Goal: Entertainment & Leisure: Browse casually

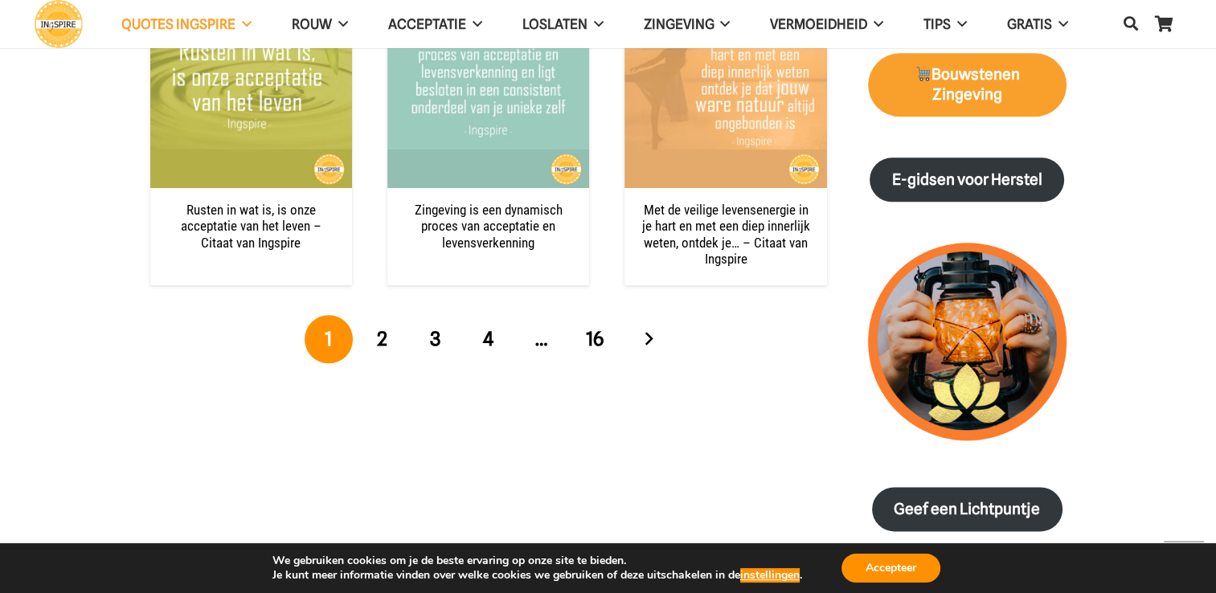
scroll to position [1849, 0]
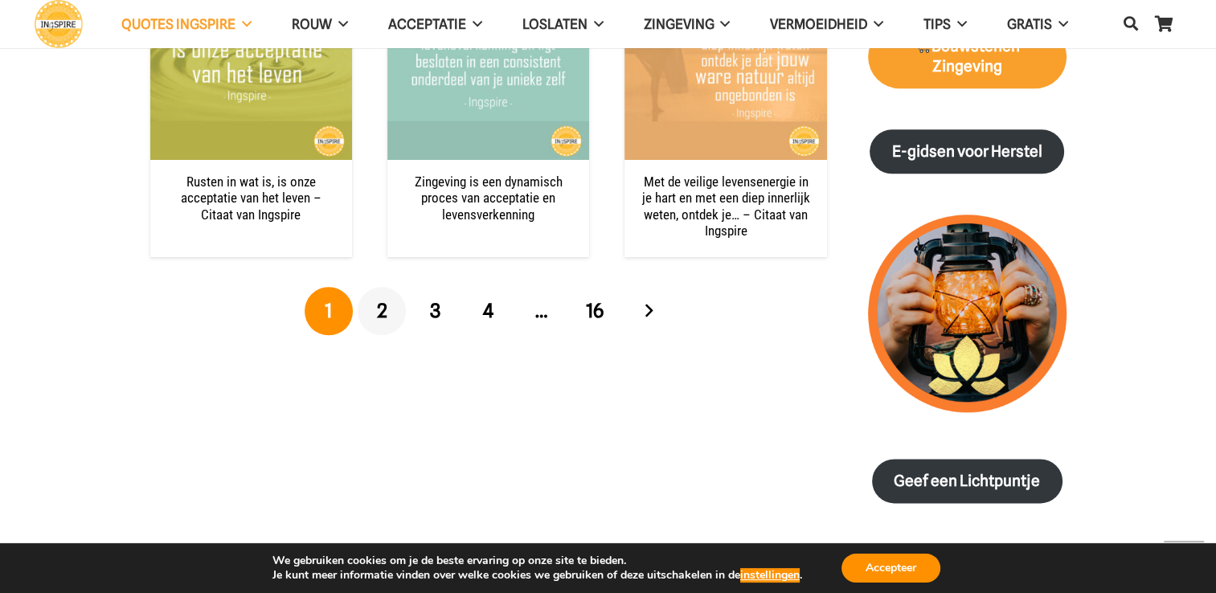
click at [383, 310] on span "2" at bounding box center [382, 310] width 10 height 23
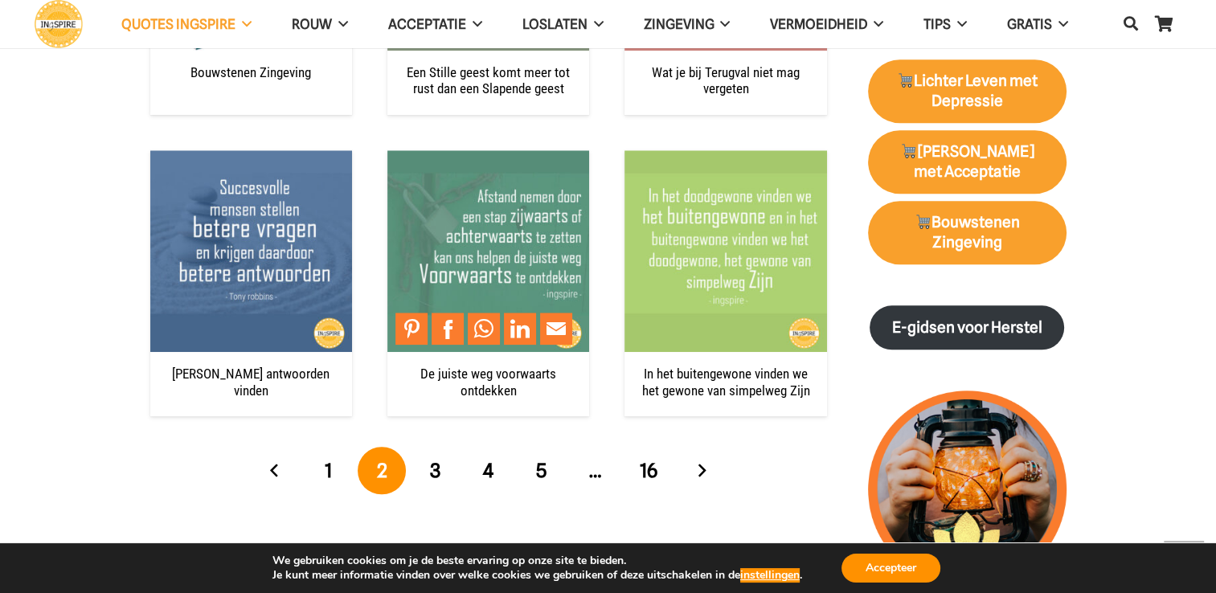
scroll to position [1768, 0]
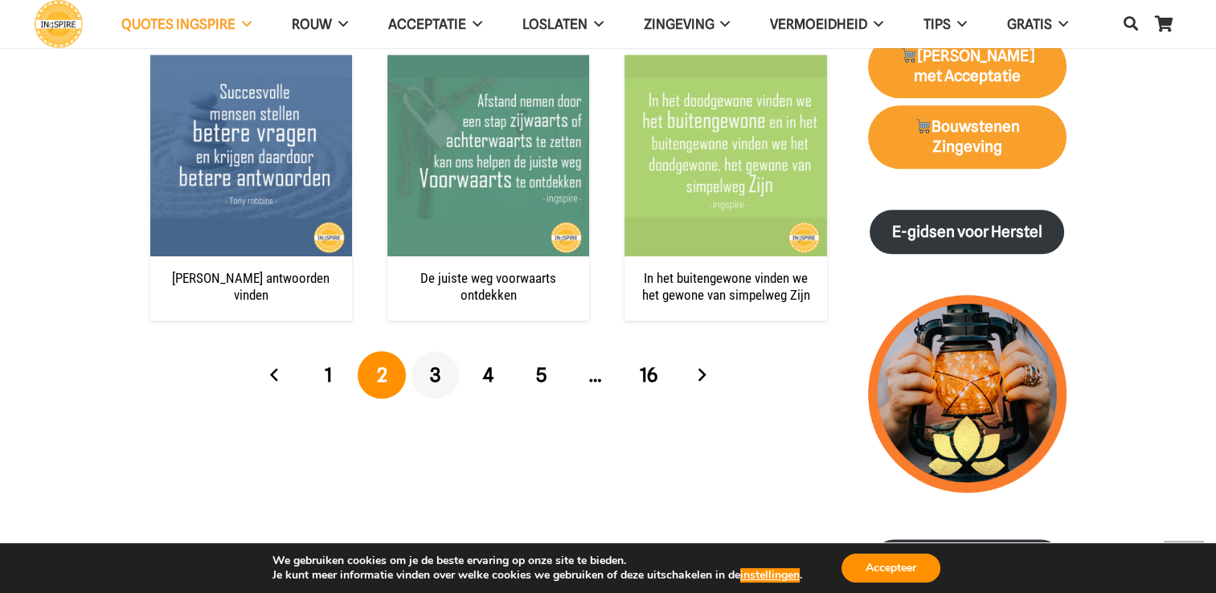
click at [432, 378] on span "3" at bounding box center [435, 374] width 10 height 23
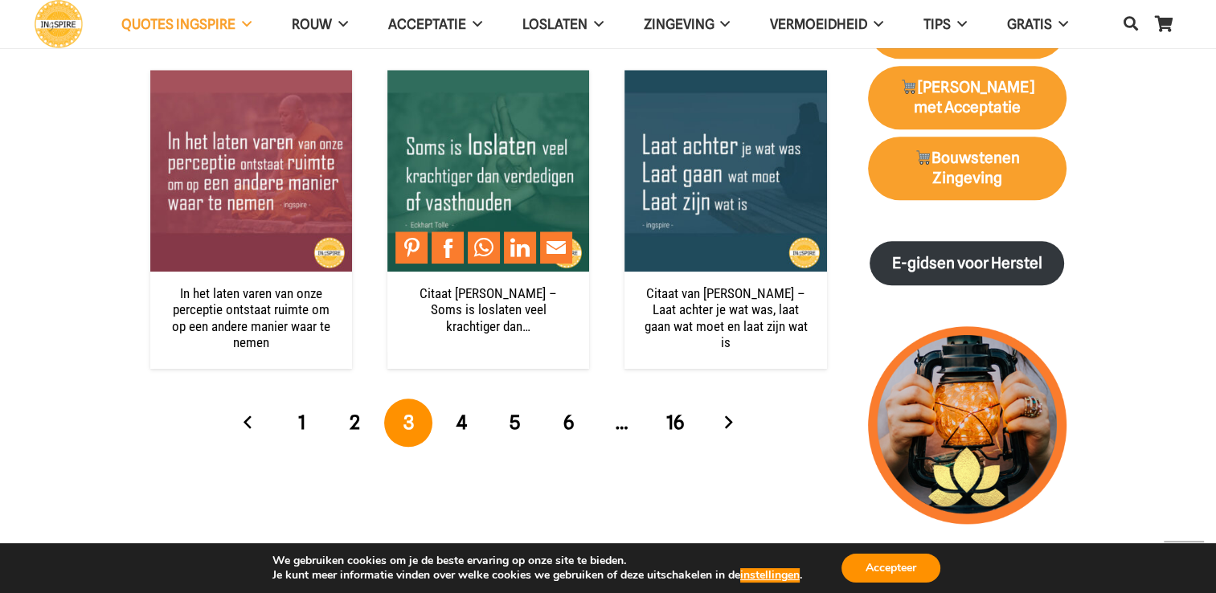
scroll to position [1768, 0]
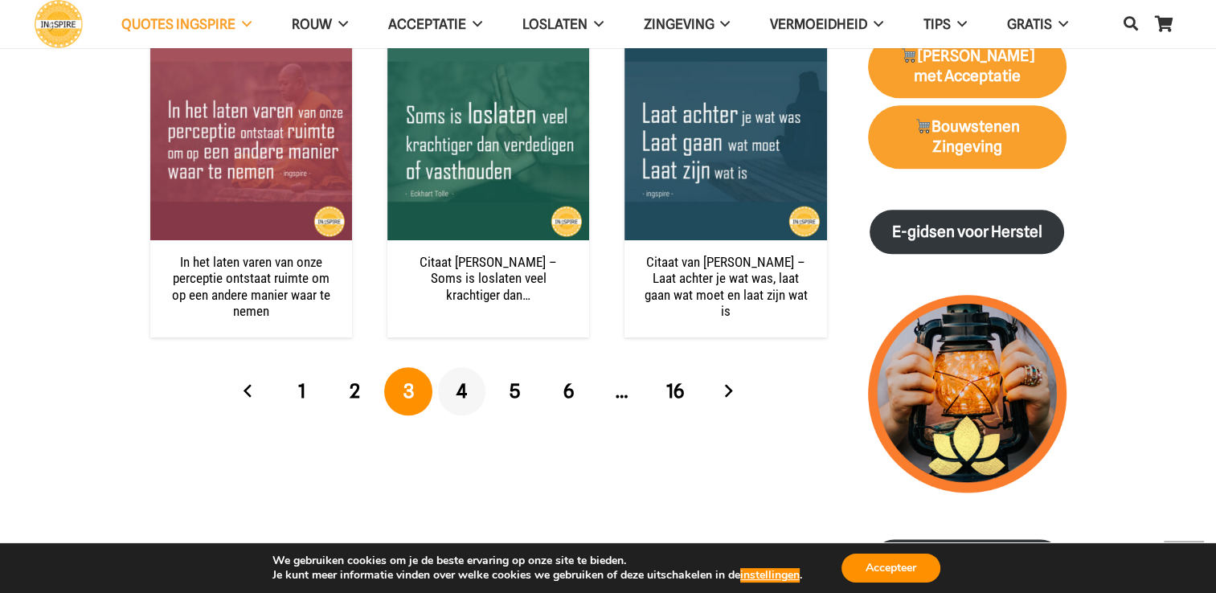
click at [461, 391] on span "4" at bounding box center [462, 390] width 10 height 23
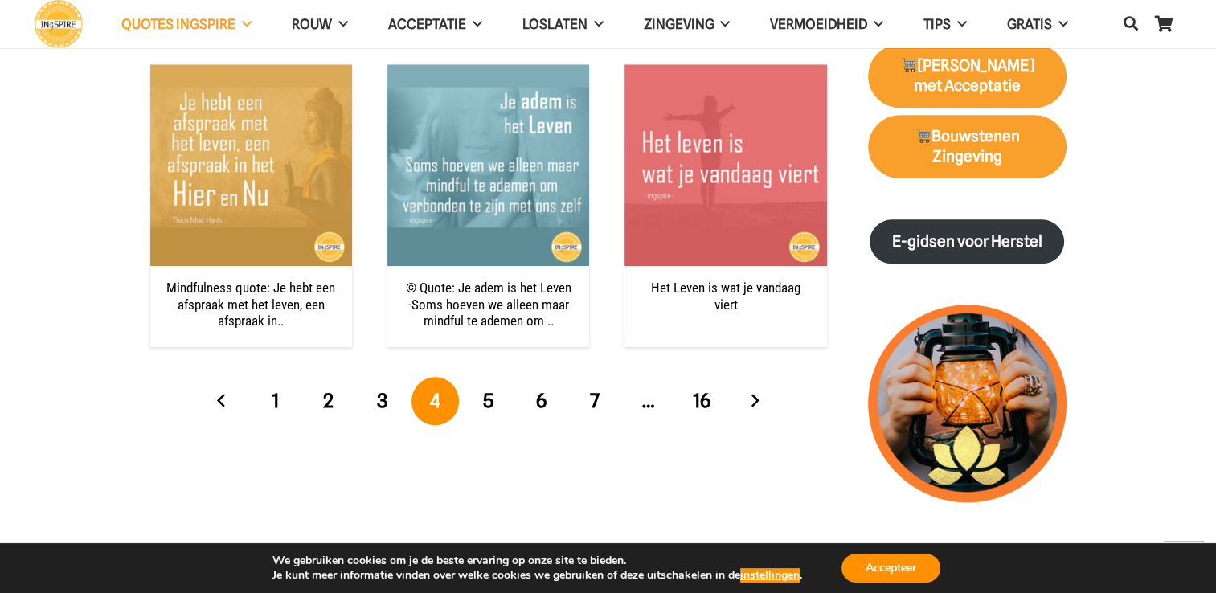
scroll to position [1768, 0]
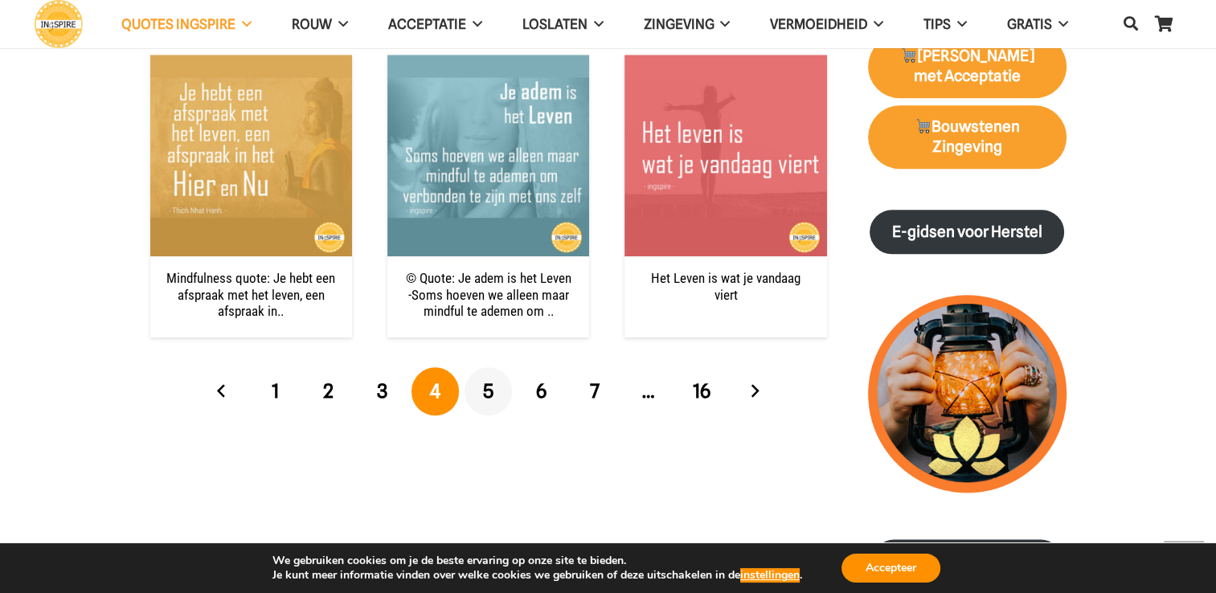
click at [493, 385] on span "5" at bounding box center [488, 390] width 10 height 23
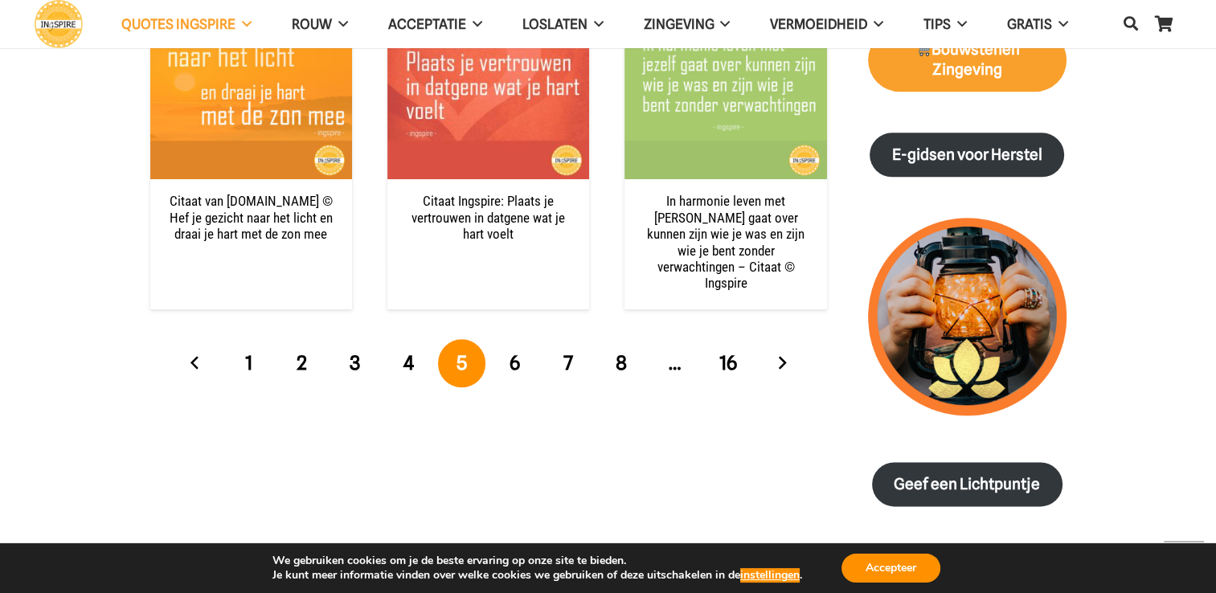
scroll to position [1849, 0]
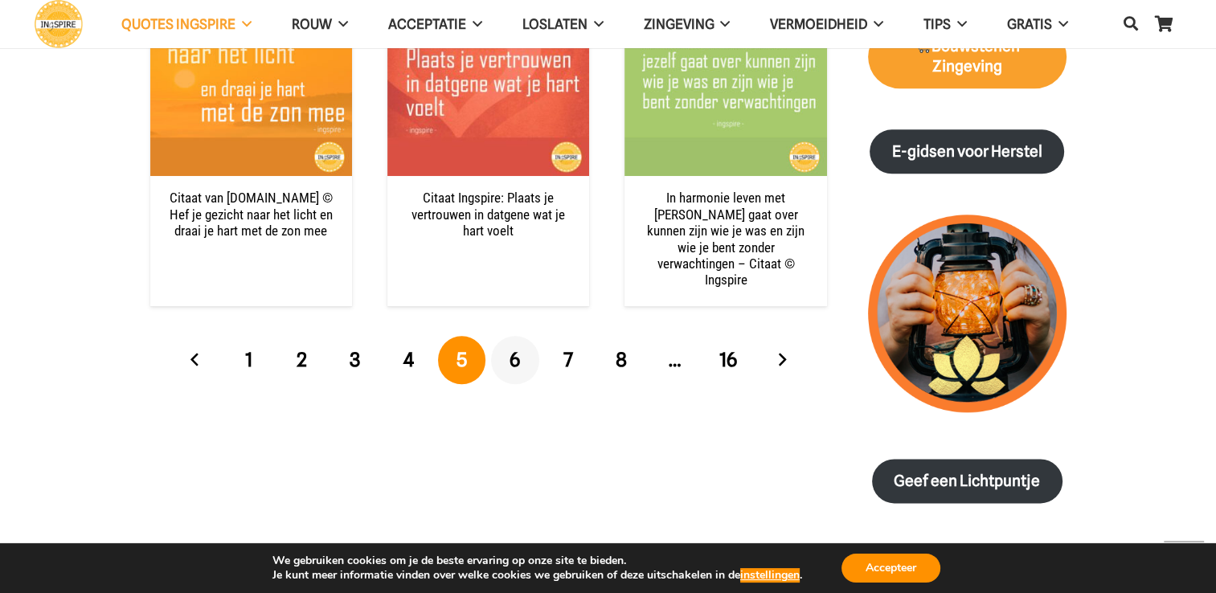
click at [521, 348] on link "6" at bounding box center [515, 360] width 48 height 48
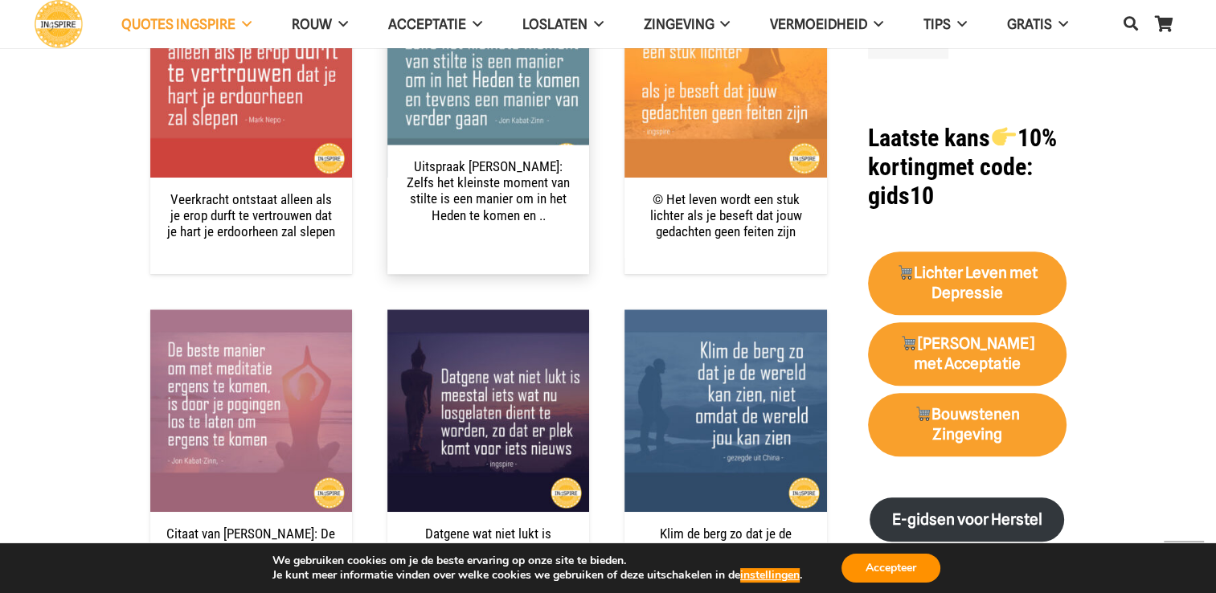
scroll to position [1527, 0]
